Goal: Task Accomplishment & Management: Complete application form

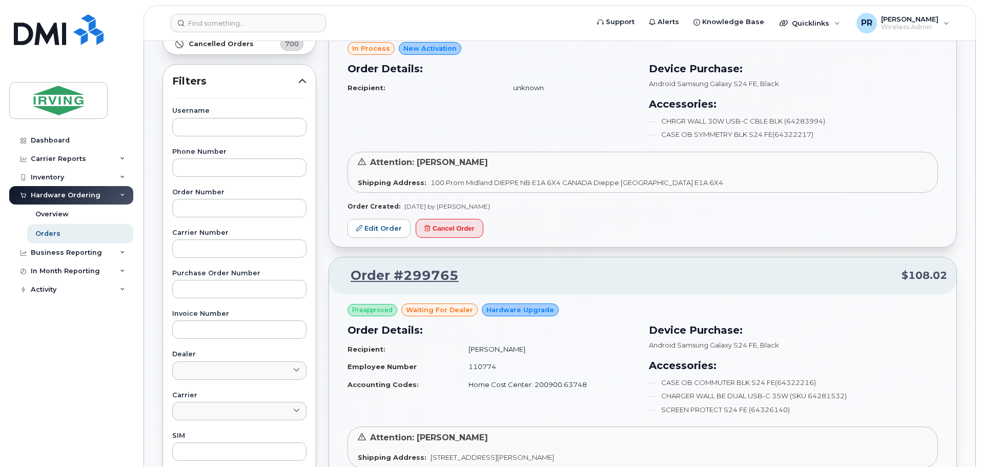
scroll to position [51, 0]
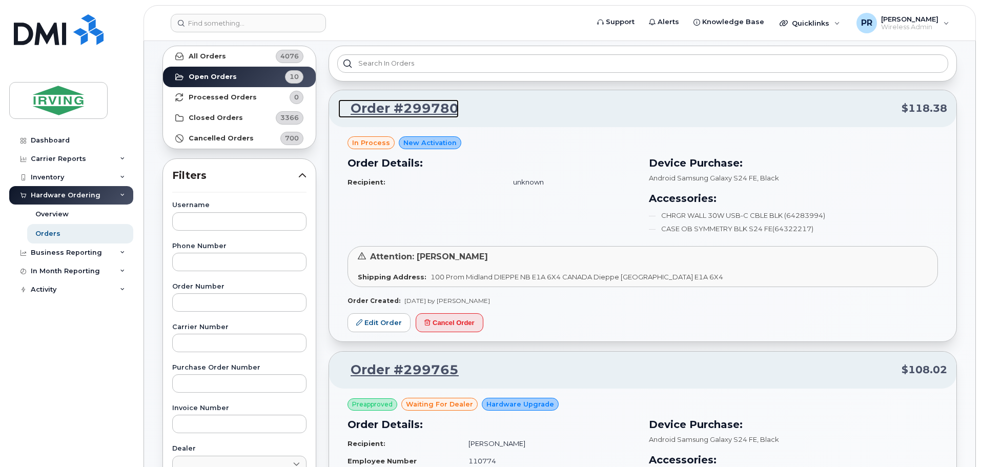
click at [422, 110] on link "Order #299780" at bounding box center [398, 108] width 120 height 18
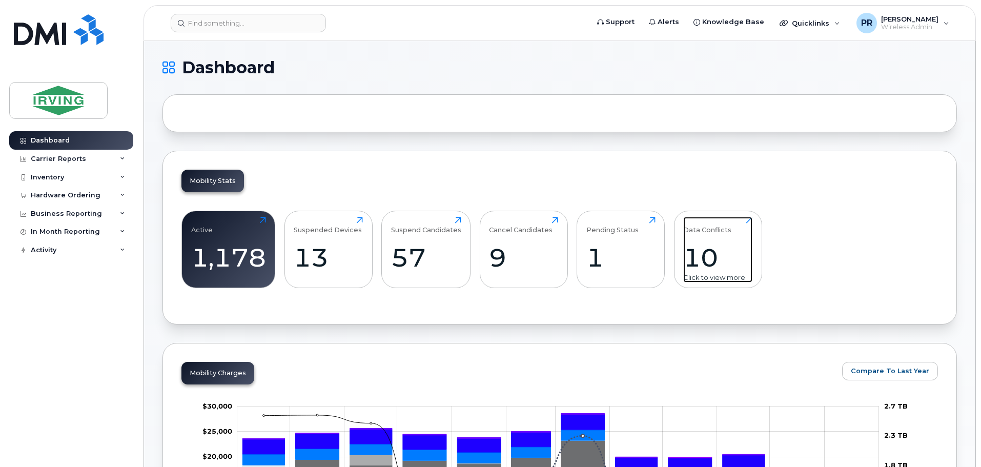
click at [720, 255] on div "10" at bounding box center [717, 257] width 69 height 30
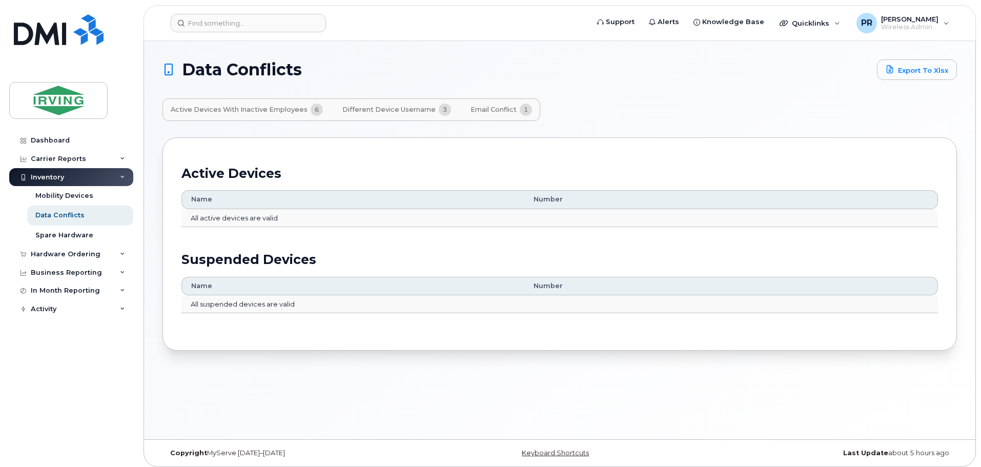
click at [490, 108] on span "Email Conflict" at bounding box center [494, 110] width 46 height 8
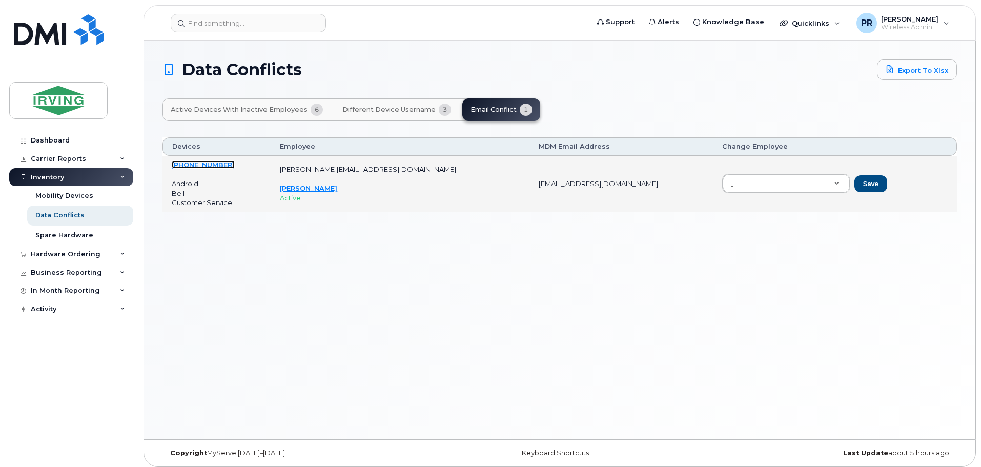
click at [201, 165] on link "506-377-2583" at bounding box center [203, 164] width 63 height 8
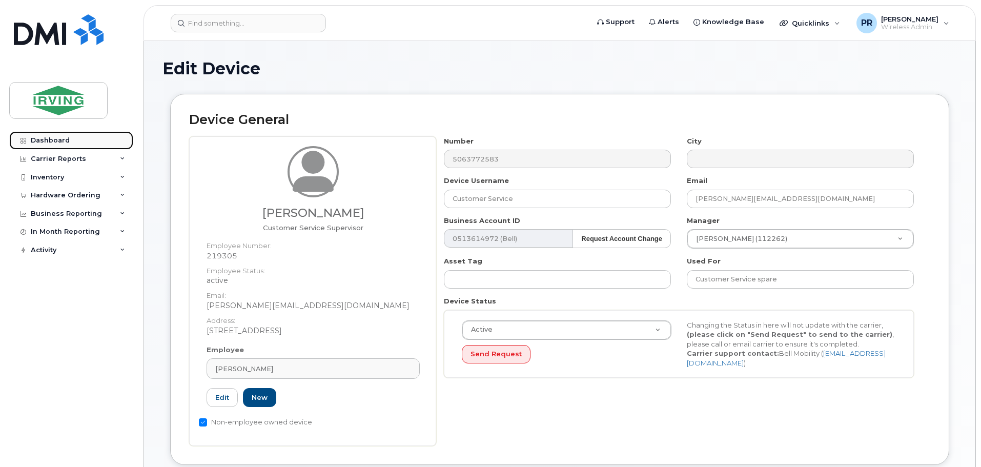
drag, startPoint x: 46, startPoint y: 142, endPoint x: 93, endPoint y: 141, distance: 46.7
click at [46, 142] on div "Dashboard" at bounding box center [50, 140] width 39 height 8
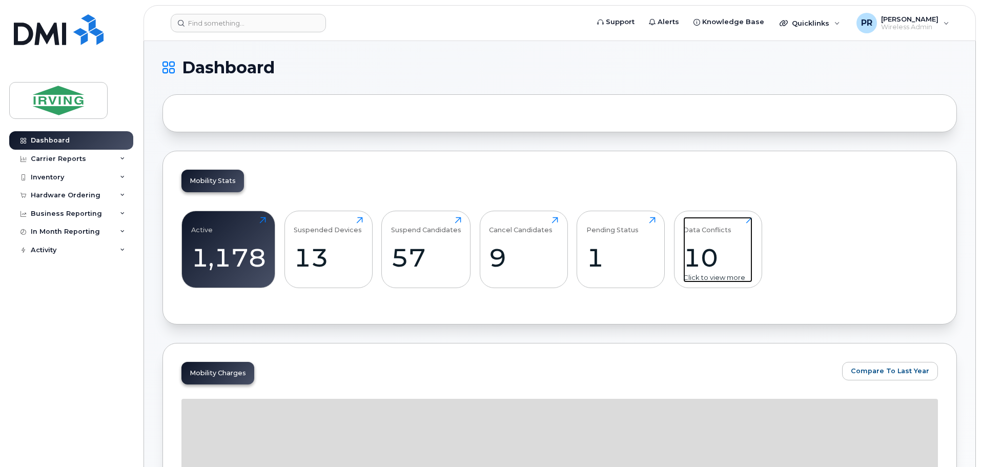
click at [702, 236] on div "Data Conflicts 10 Click to view more" at bounding box center [717, 250] width 69 height 66
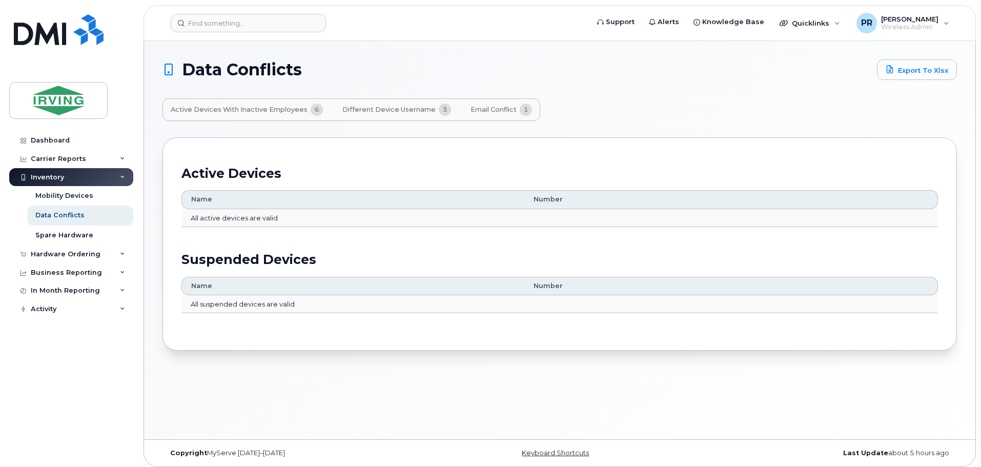
click at [491, 107] on span "Email Conflict" at bounding box center [494, 110] width 46 height 8
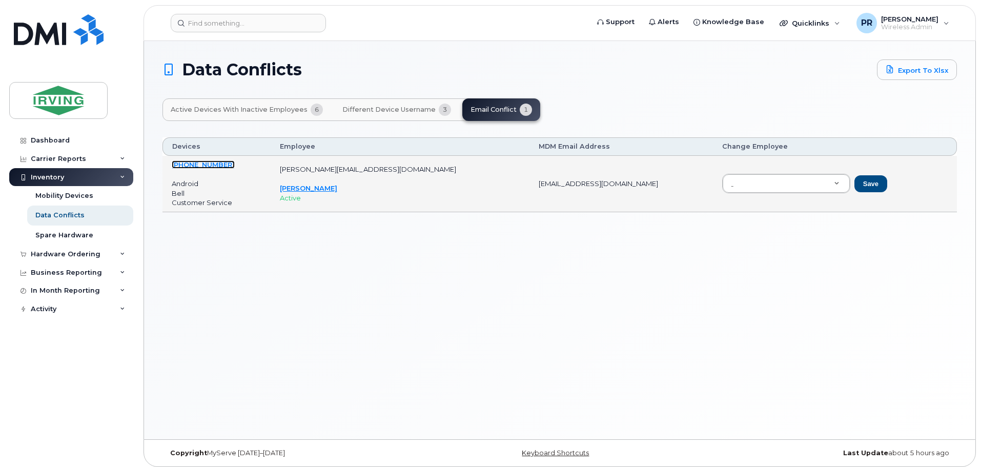
click at [200, 164] on link "[PHONE_NUMBER]" at bounding box center [203, 164] width 63 height 8
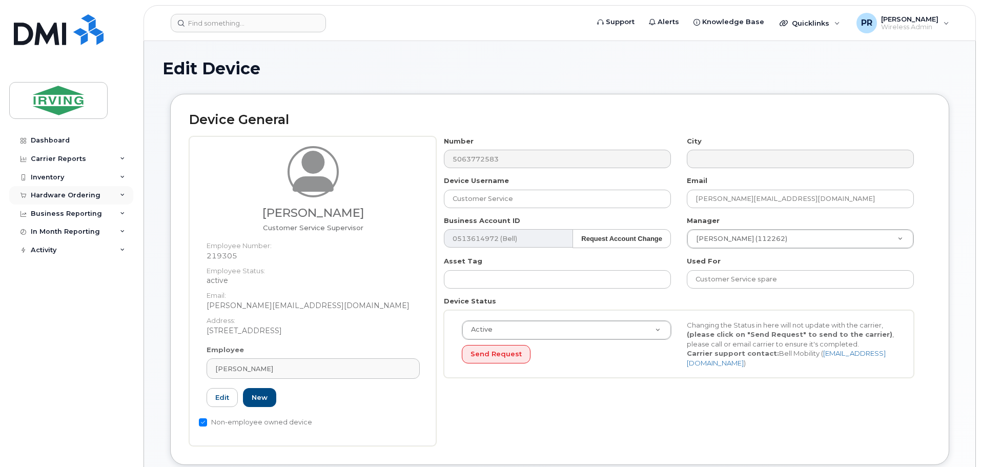
click at [55, 194] on div "Hardware Ordering" at bounding box center [66, 195] width 70 height 8
click at [55, 236] on div "Orders" at bounding box center [47, 233] width 25 height 9
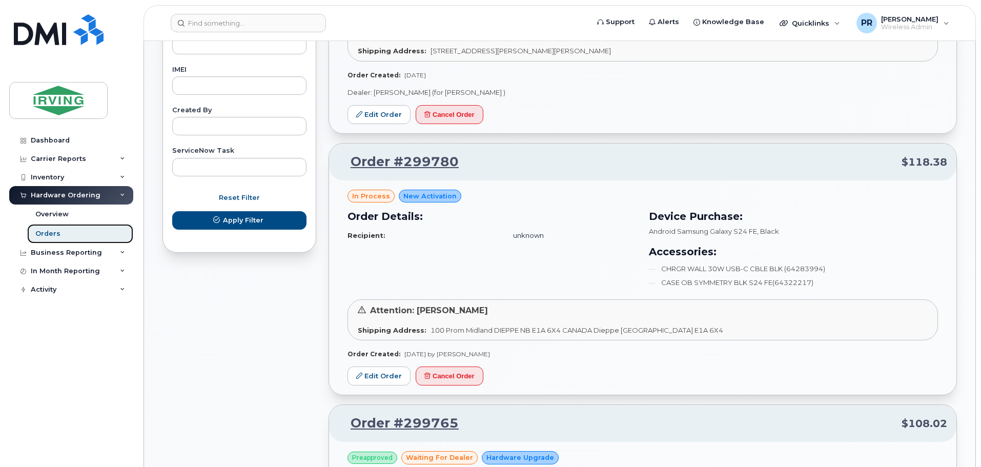
scroll to position [564, 0]
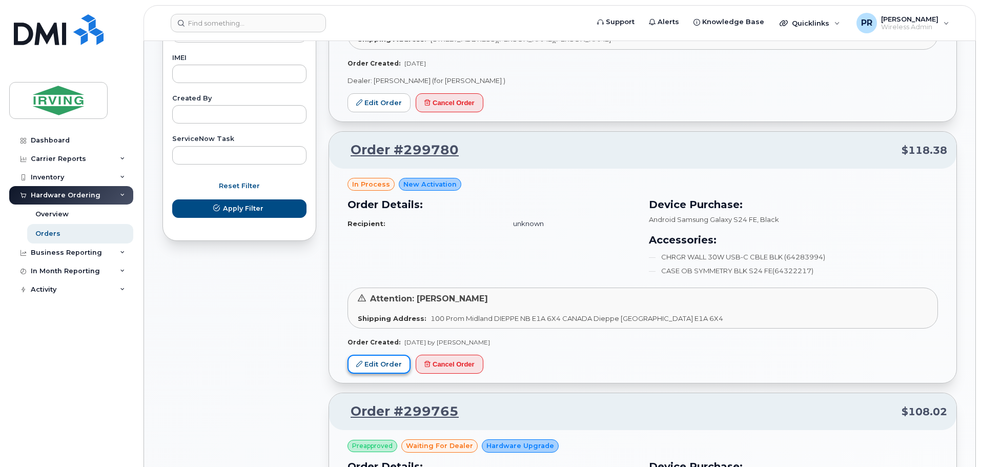
click at [375, 365] on link "Edit Order" at bounding box center [378, 364] width 63 height 19
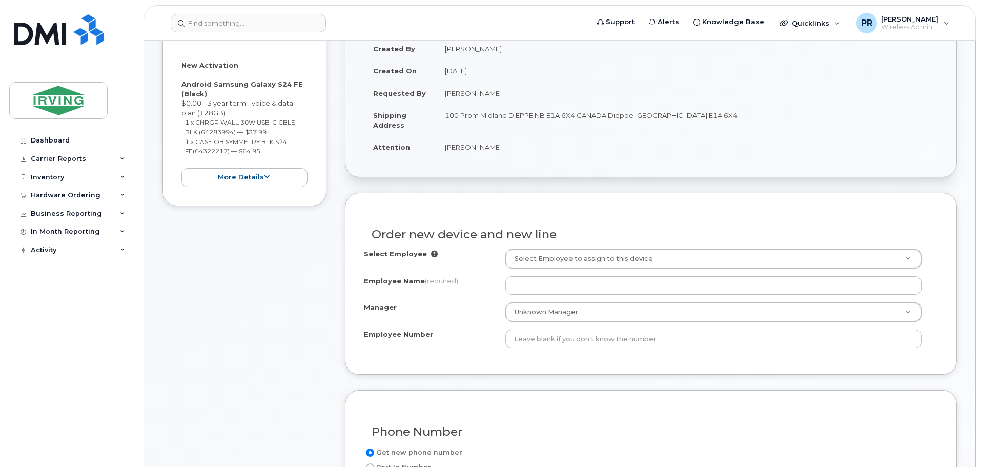
scroll to position [196, 0]
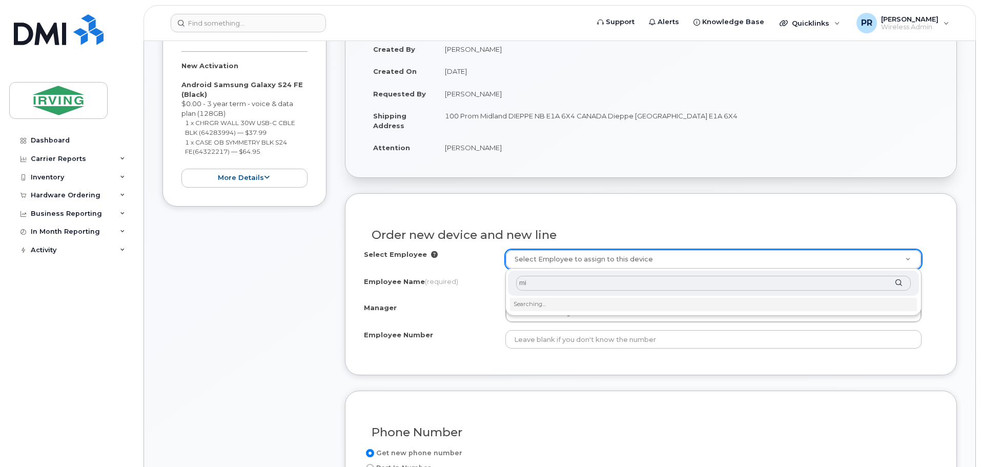
type input "m"
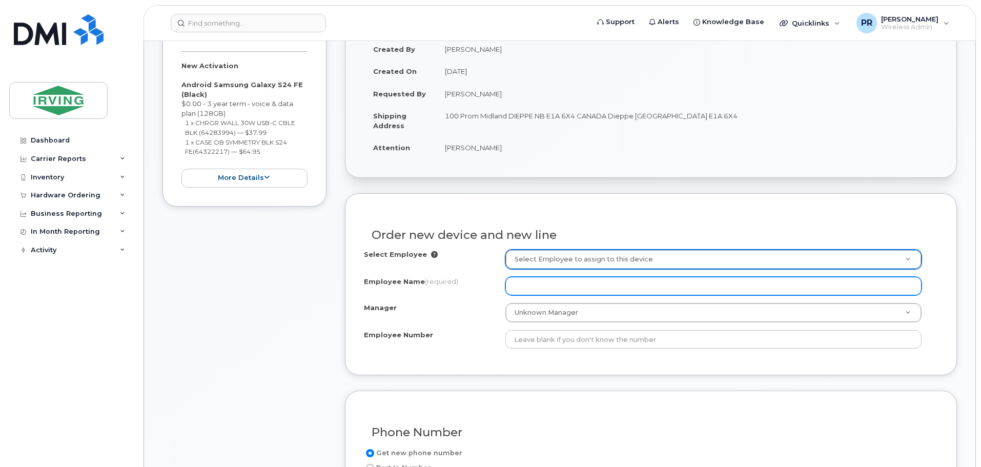
click at [539, 290] on input "Employee Name (required)" at bounding box center [713, 286] width 416 height 18
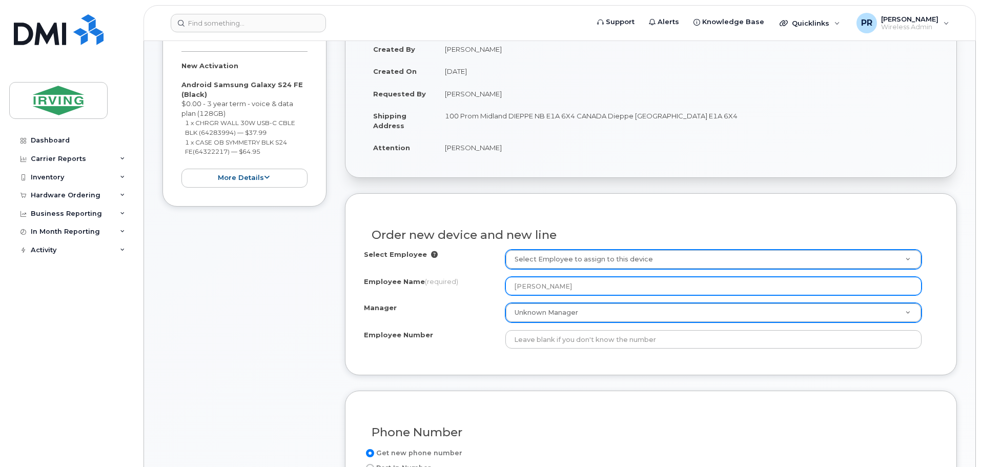
type input "[PERSON_NAME]"
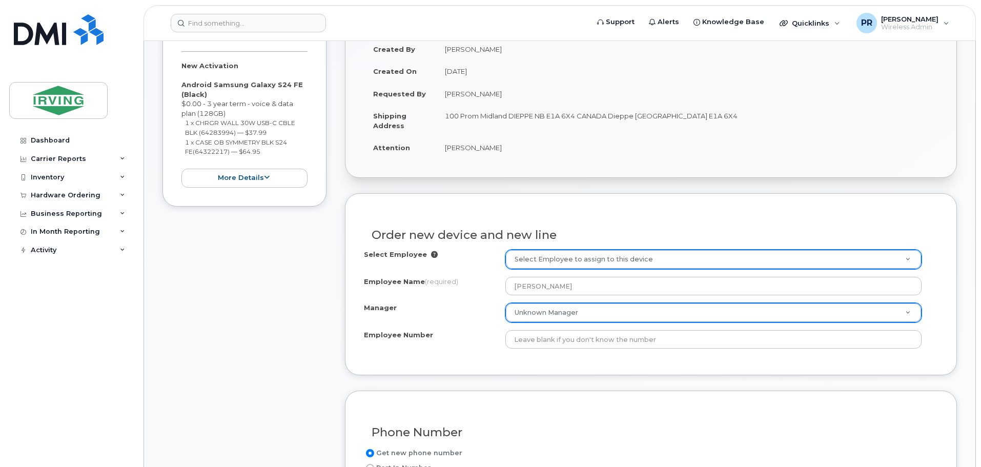
drag, startPoint x: 543, startPoint y: 314, endPoint x: 599, endPoint y: 312, distance: 55.9
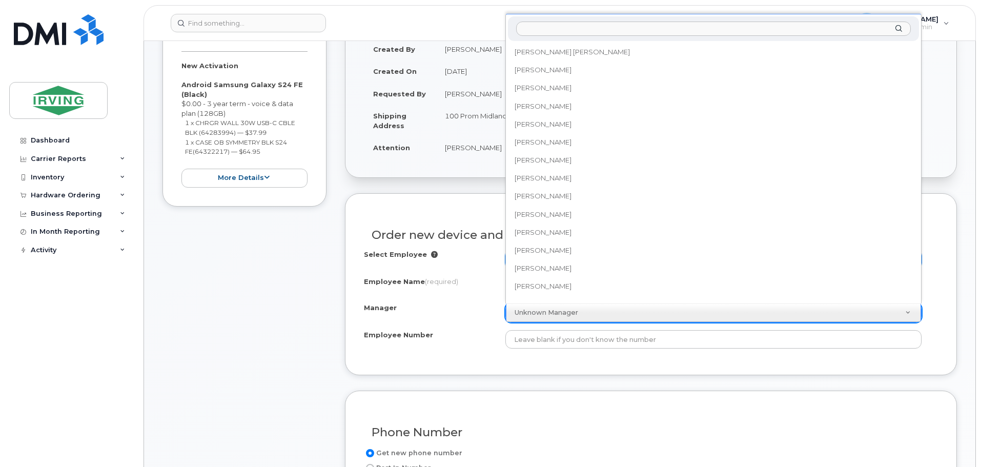
scroll to position [82518, 0]
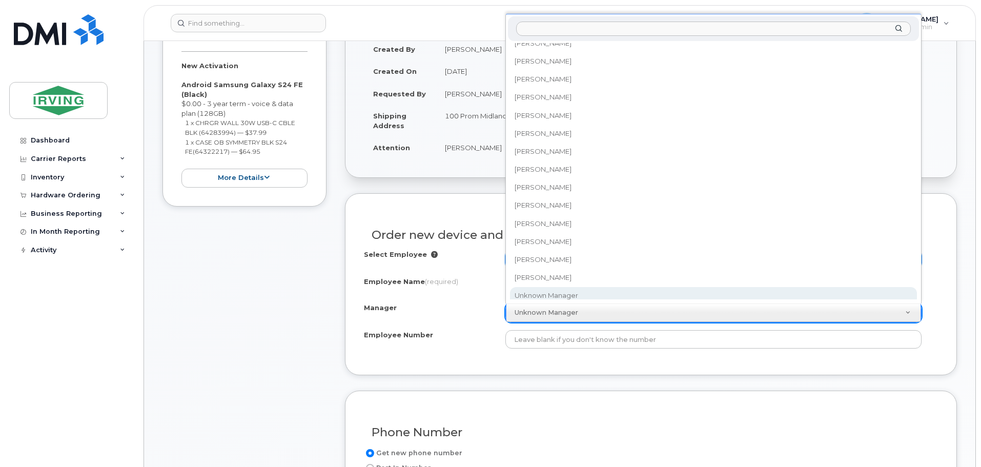
type input "c"
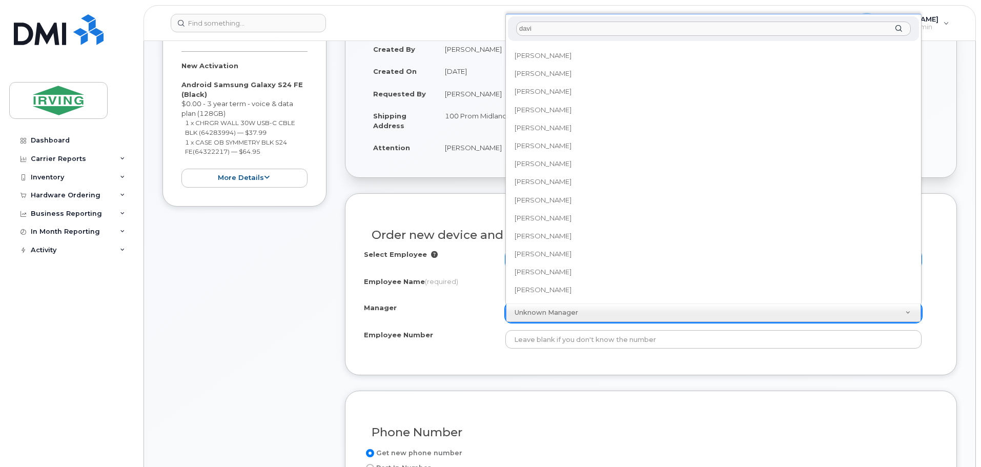
scroll to position [0, 0]
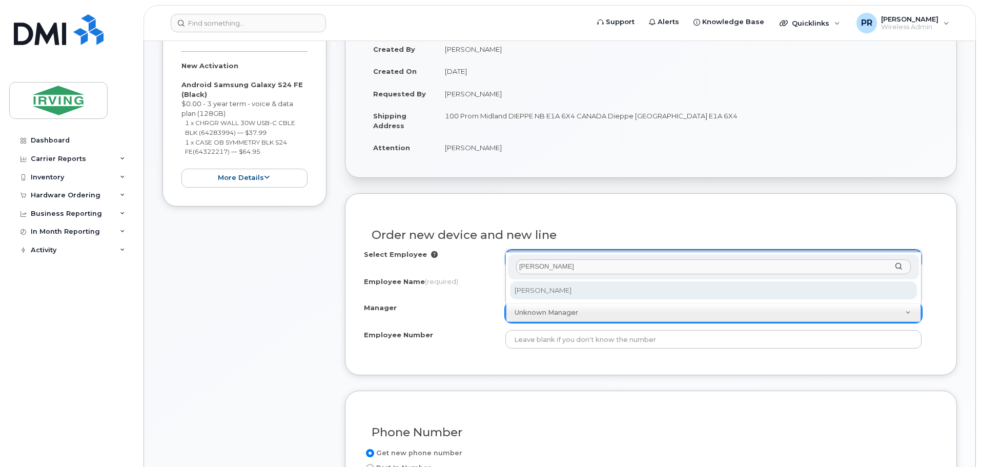
type input "david luck"
select select "1454150"
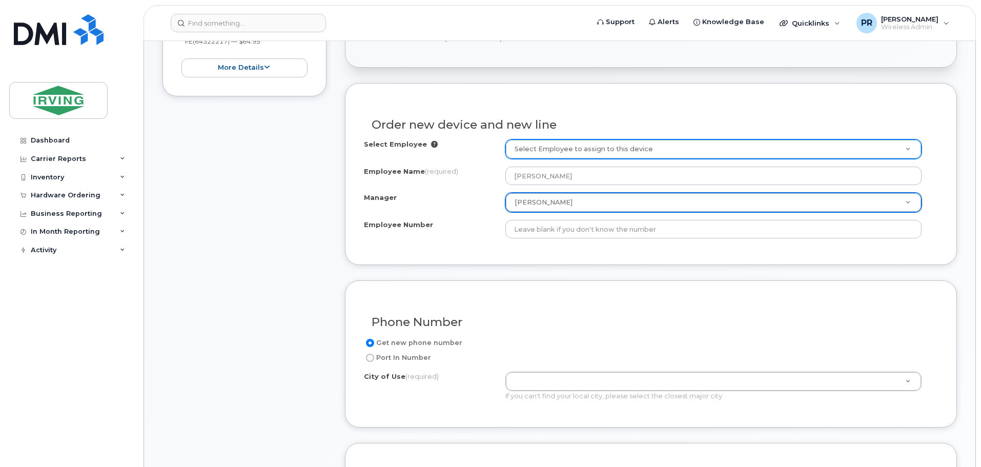
scroll to position [350, 0]
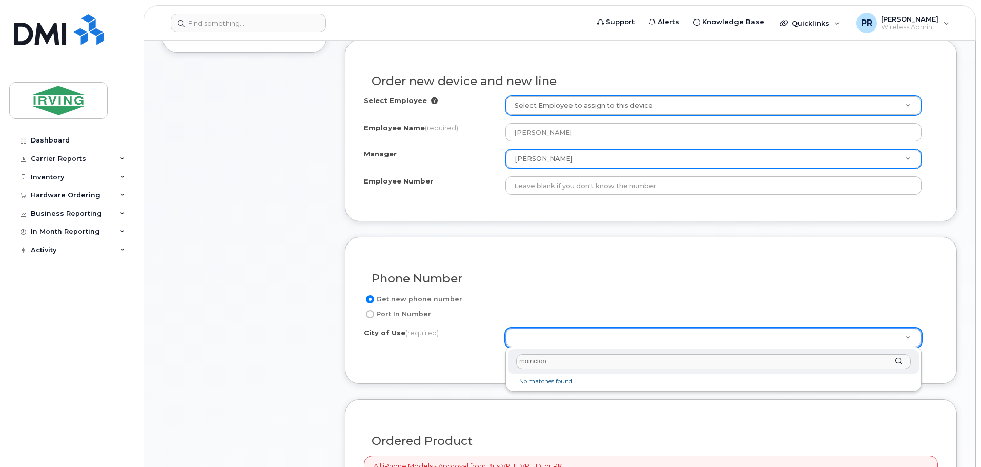
type input "moncton"
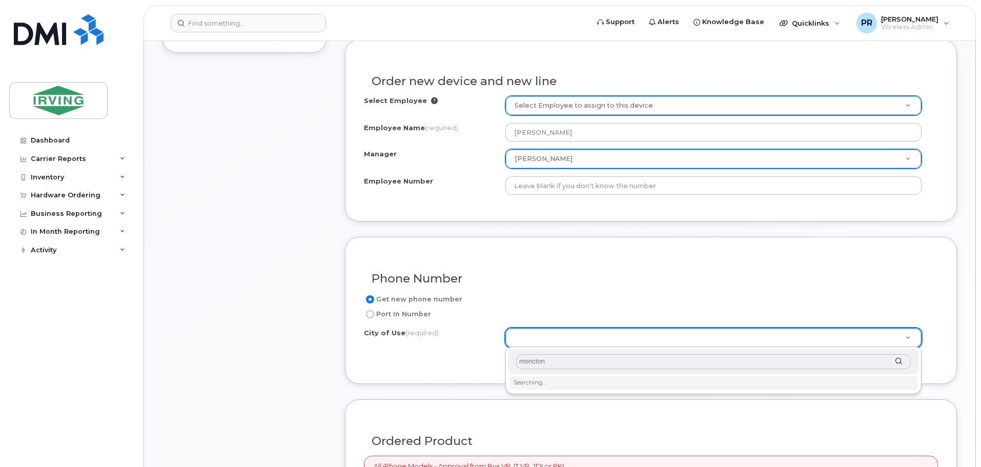
click at [578, 363] on input "moncton" at bounding box center [713, 361] width 395 height 15
drag, startPoint x: 578, startPoint y: 363, endPoint x: 323, endPoint y: 368, distance: 255.3
click at [323, 367] on body "Support Alerts Knowledge Base Quicklinks Suspend / Cancel Device Change SIM Car…" at bounding box center [490, 468] width 981 height 1636
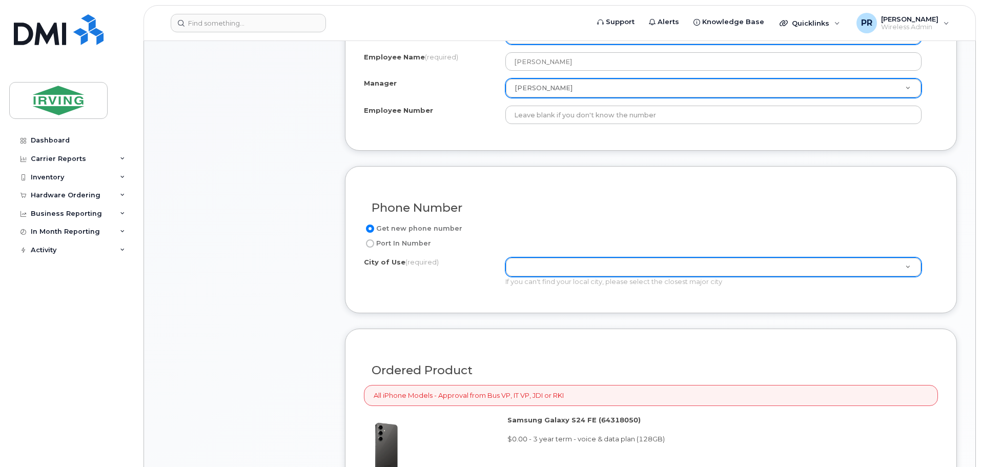
scroll to position [404, 0]
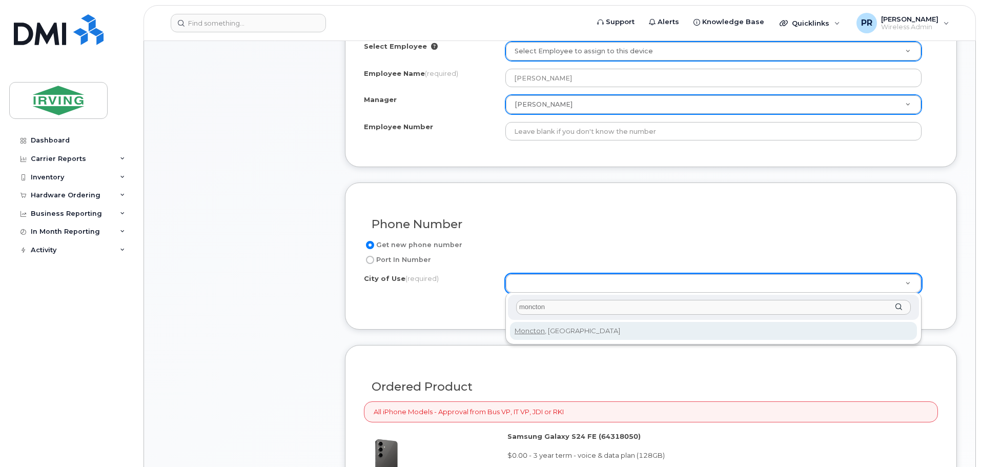
type input "moncton"
type input "1817"
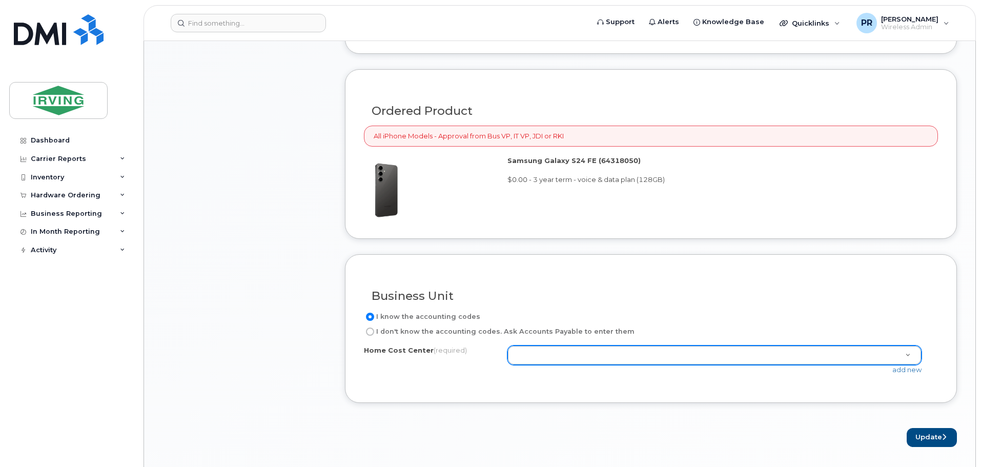
scroll to position [711, 0]
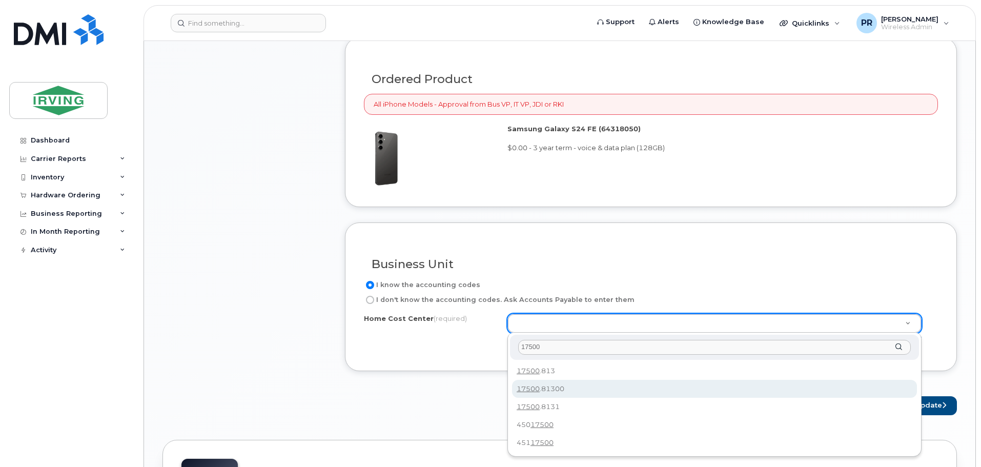
type input "17500"
type input "17500.81300"
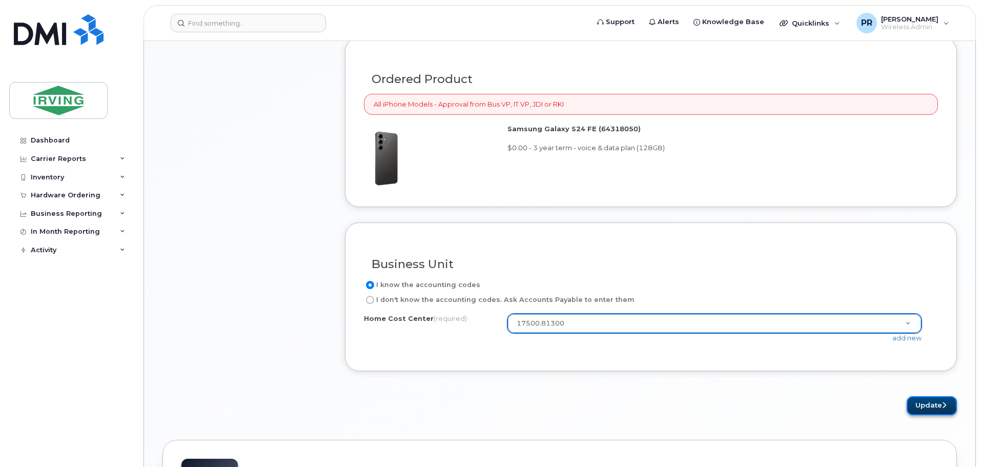
click at [933, 403] on button "Update" at bounding box center [932, 405] width 50 height 19
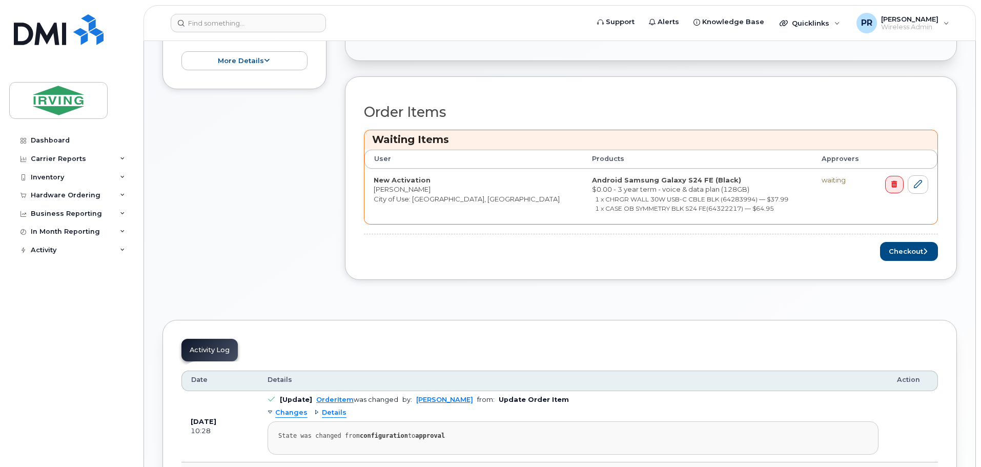
scroll to position [359, 0]
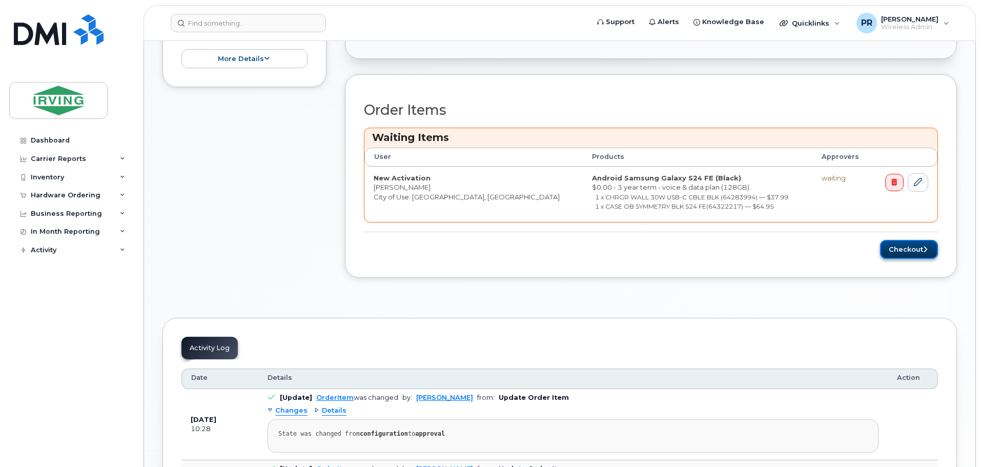
click at [903, 246] on button "Checkout" at bounding box center [909, 249] width 58 height 19
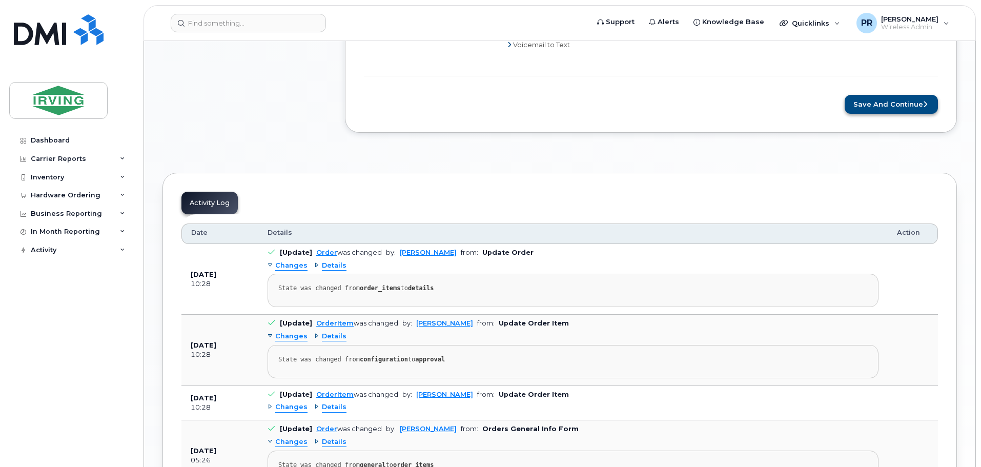
scroll to position [718, 0]
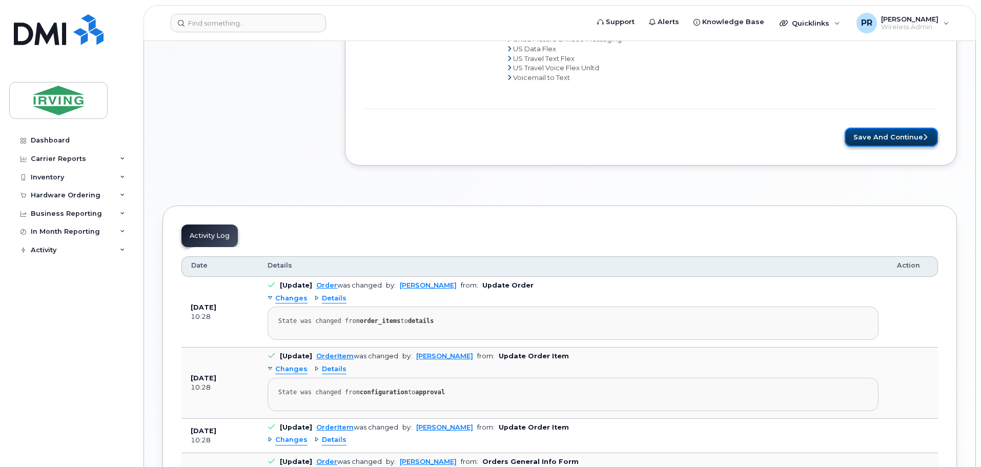
click at [885, 134] on button "Save and Continue" at bounding box center [891, 137] width 93 height 19
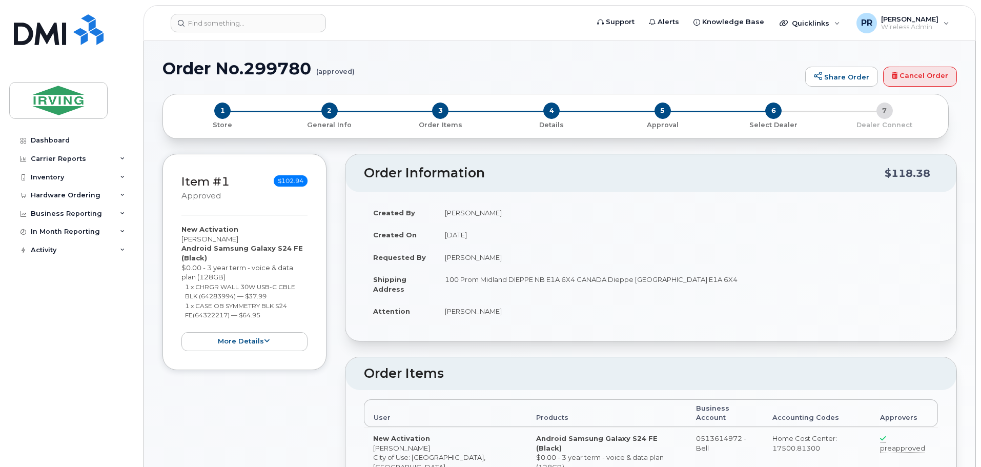
radio input "true"
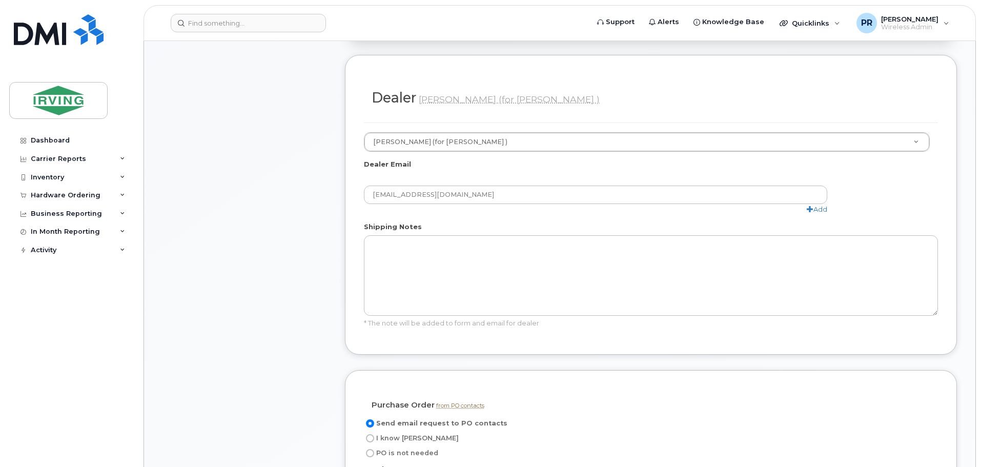
scroll to position [564, 0]
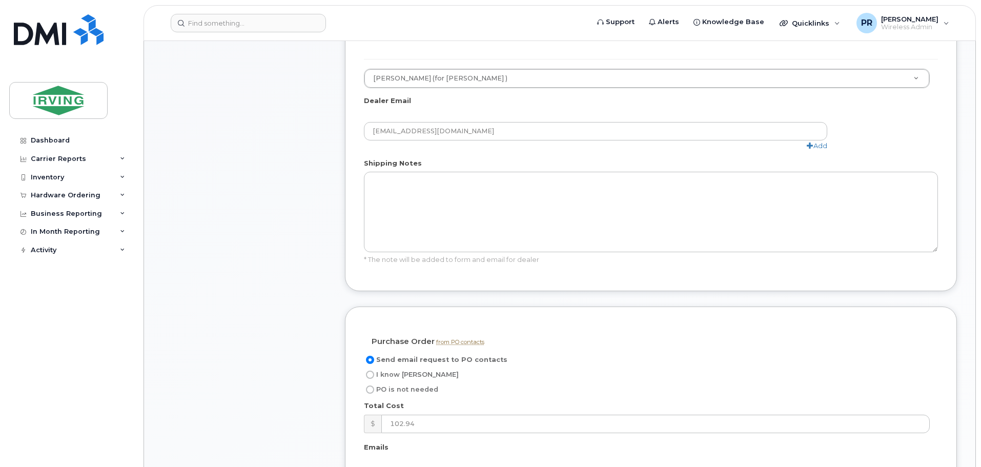
click at [387, 371] on span "I know [PERSON_NAME]" at bounding box center [417, 375] width 83 height 8
click at [374, 371] on input "I know [PERSON_NAME]" at bounding box center [370, 375] width 8 height 8
radio input "true"
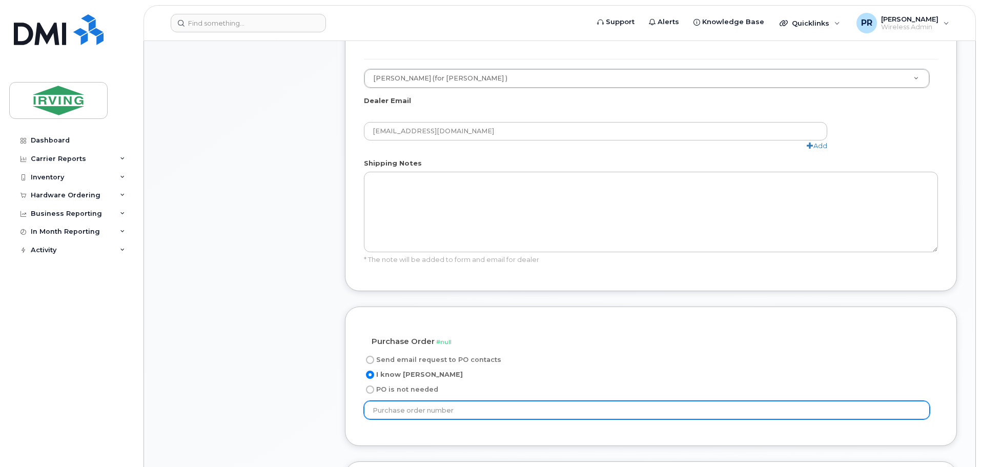
click at [444, 401] on input "text" at bounding box center [647, 410] width 566 height 18
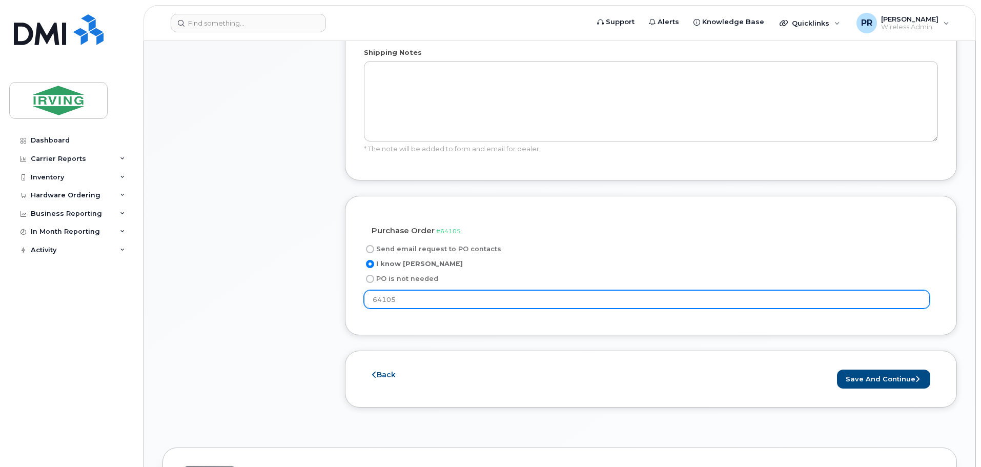
scroll to position [718, 0]
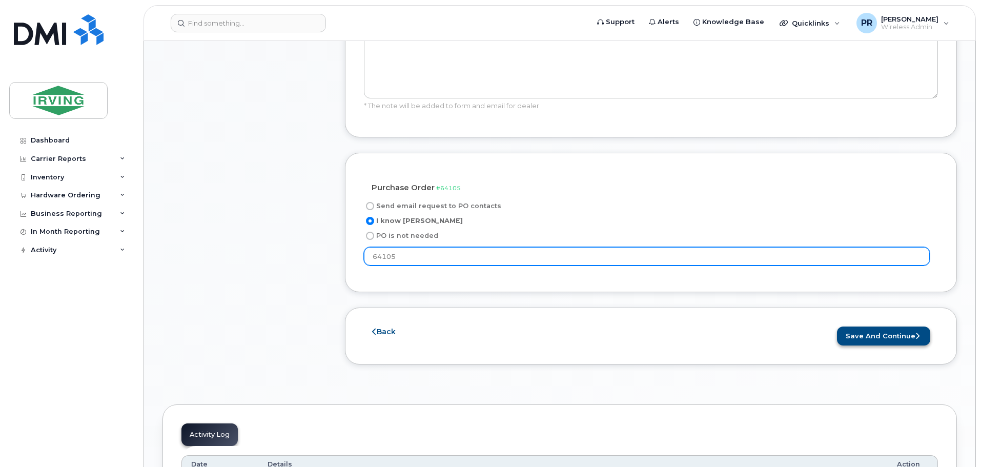
type input "64105"
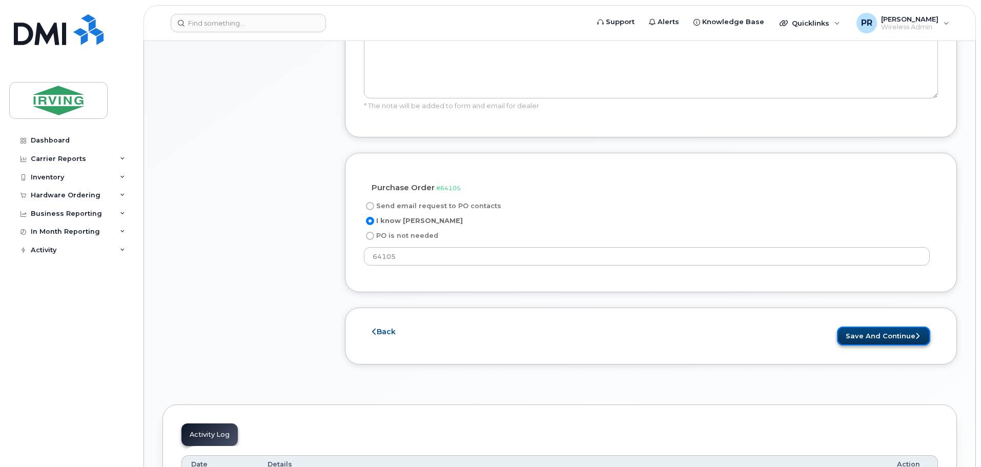
click at [877, 326] on button "Save and Continue" at bounding box center [883, 335] width 93 height 19
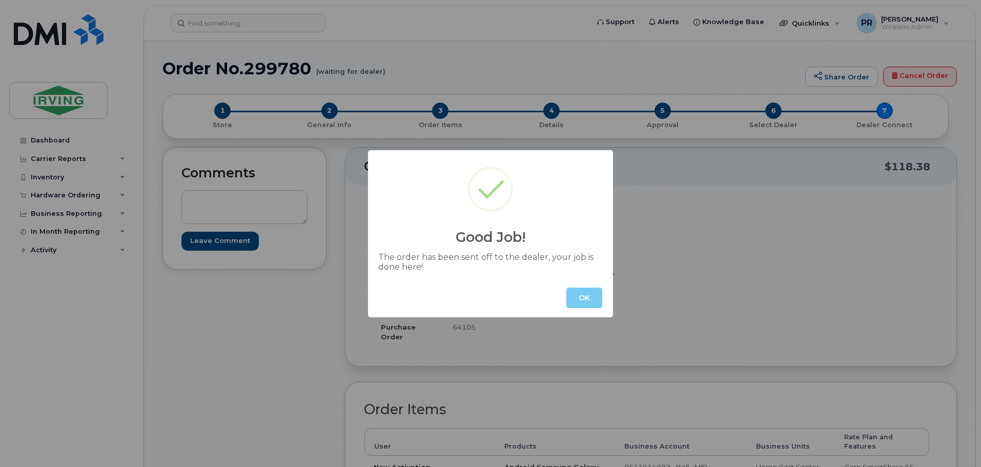
click at [599, 297] on button "OK" at bounding box center [584, 298] width 36 height 21
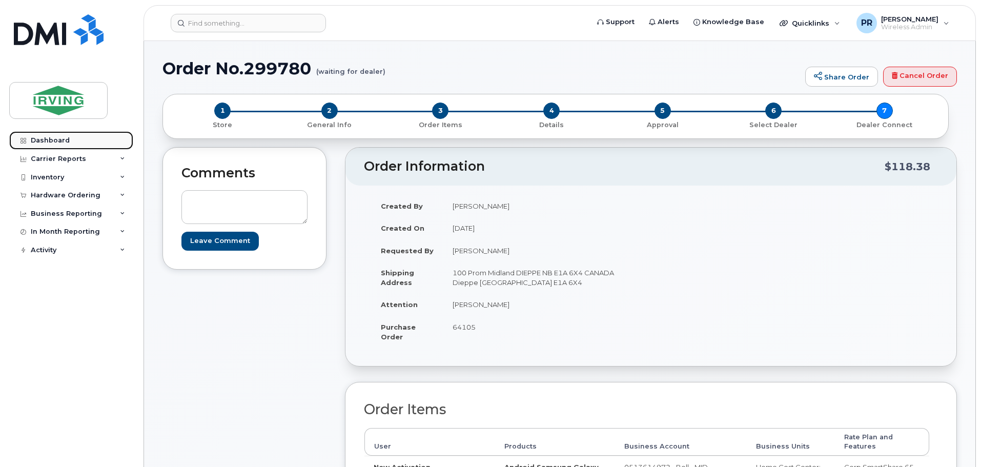
click at [45, 140] on div "Dashboard" at bounding box center [50, 140] width 39 height 8
